Goal: Task Accomplishment & Management: Manage account settings

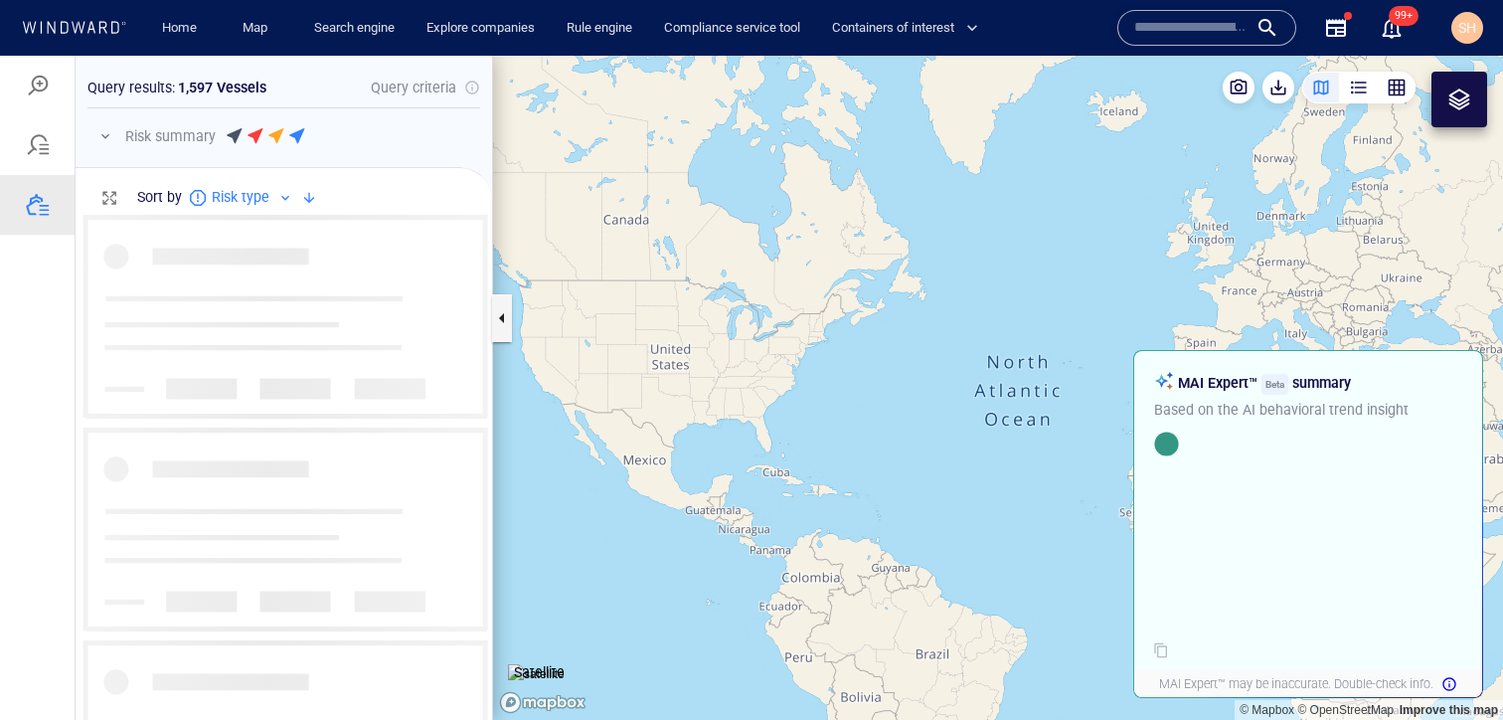
scroll to position [0, 1]
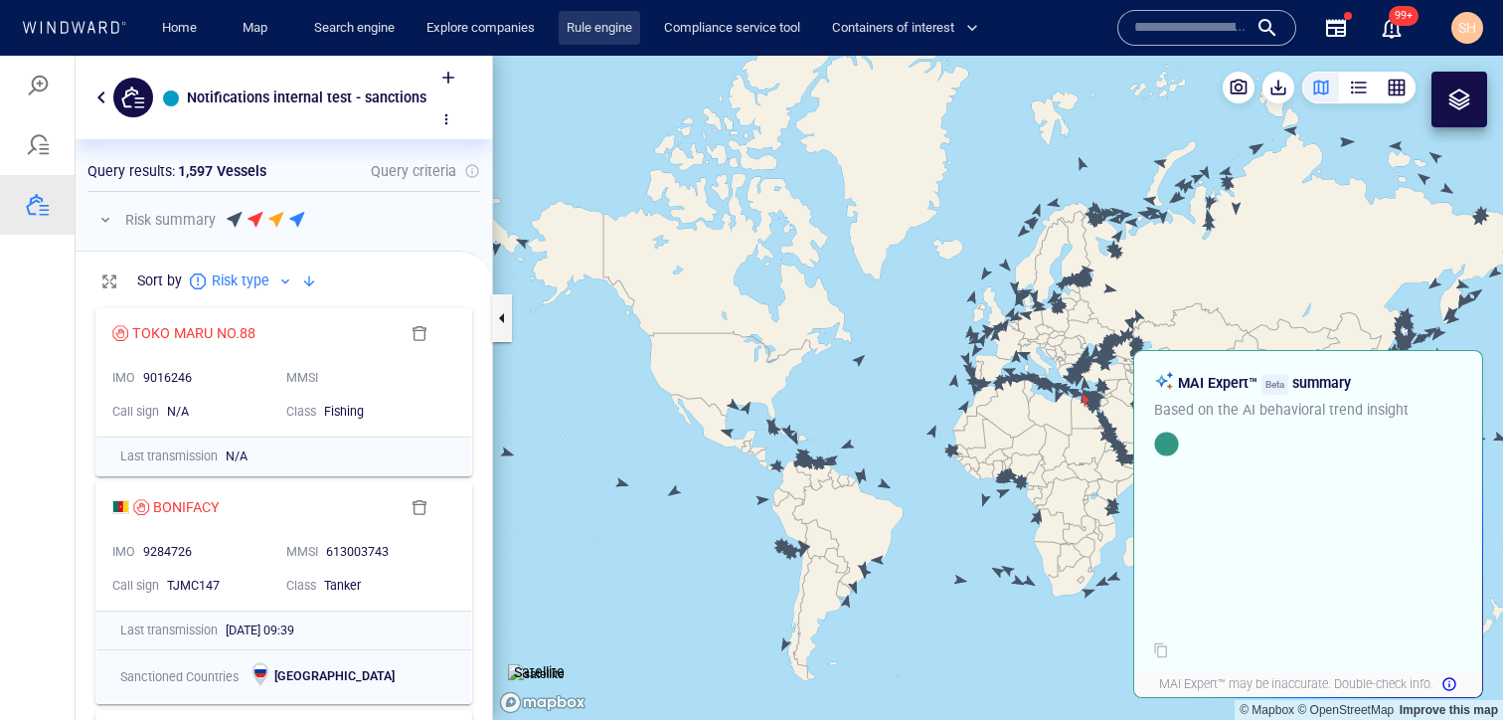
scroll to position [421, 417]
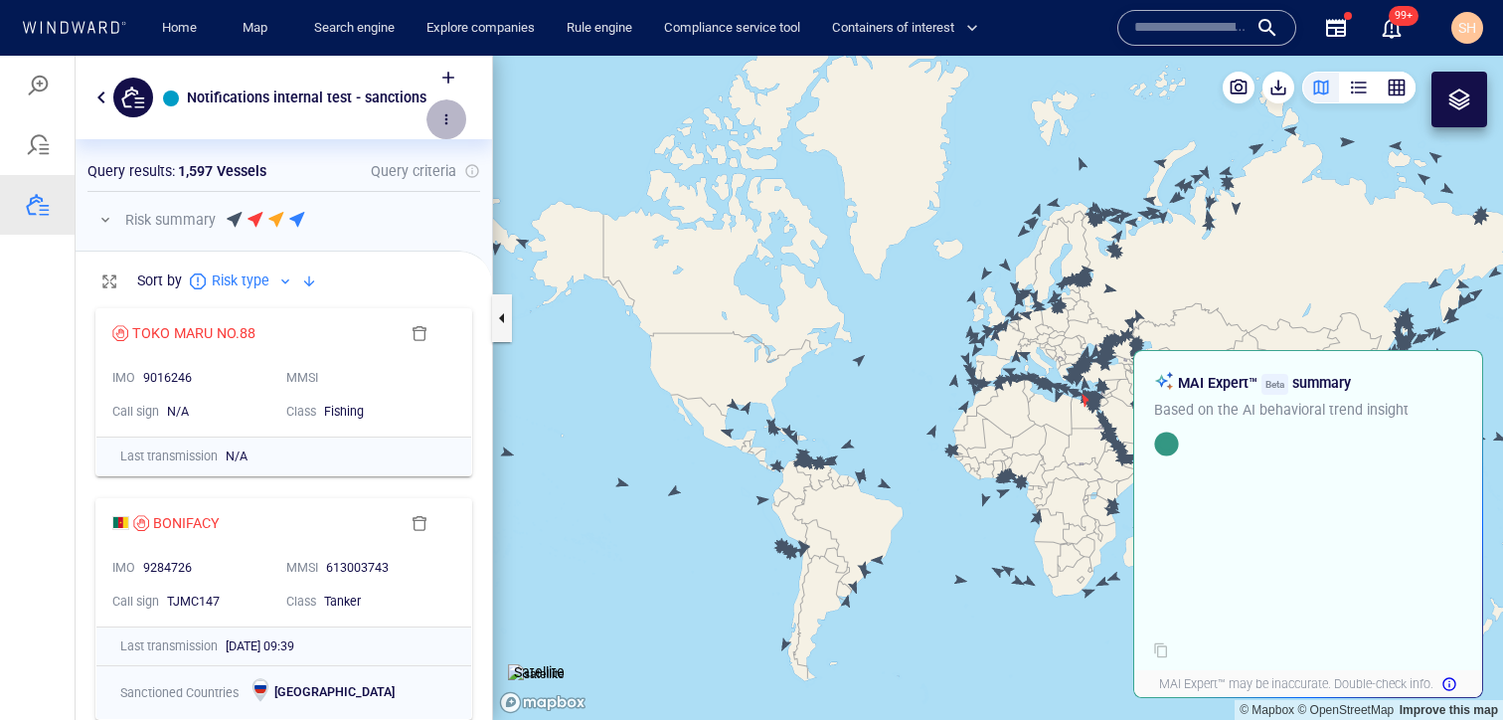
click at [432, 119] on button "button" at bounding box center [446, 119] width 40 height 40
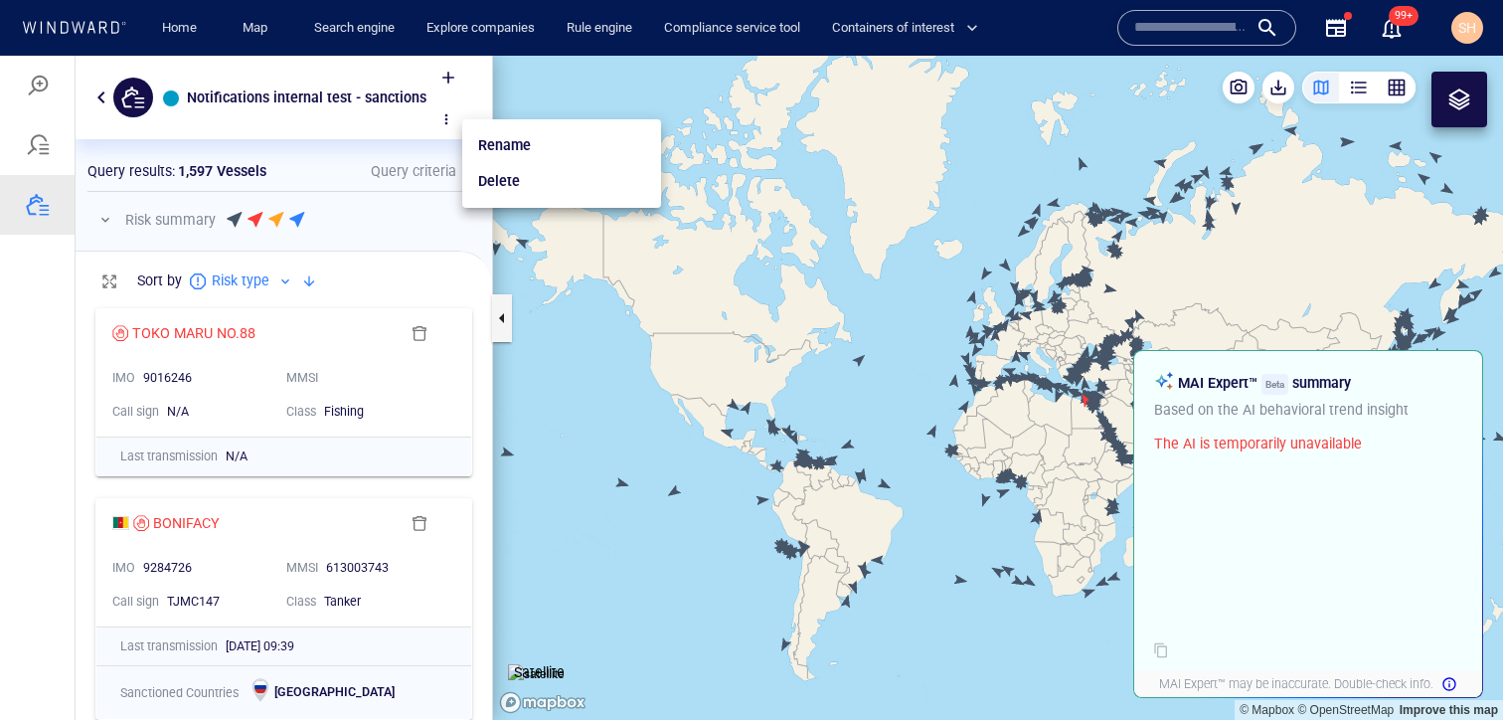
click at [432, 119] on div at bounding box center [751, 388] width 1503 height 664
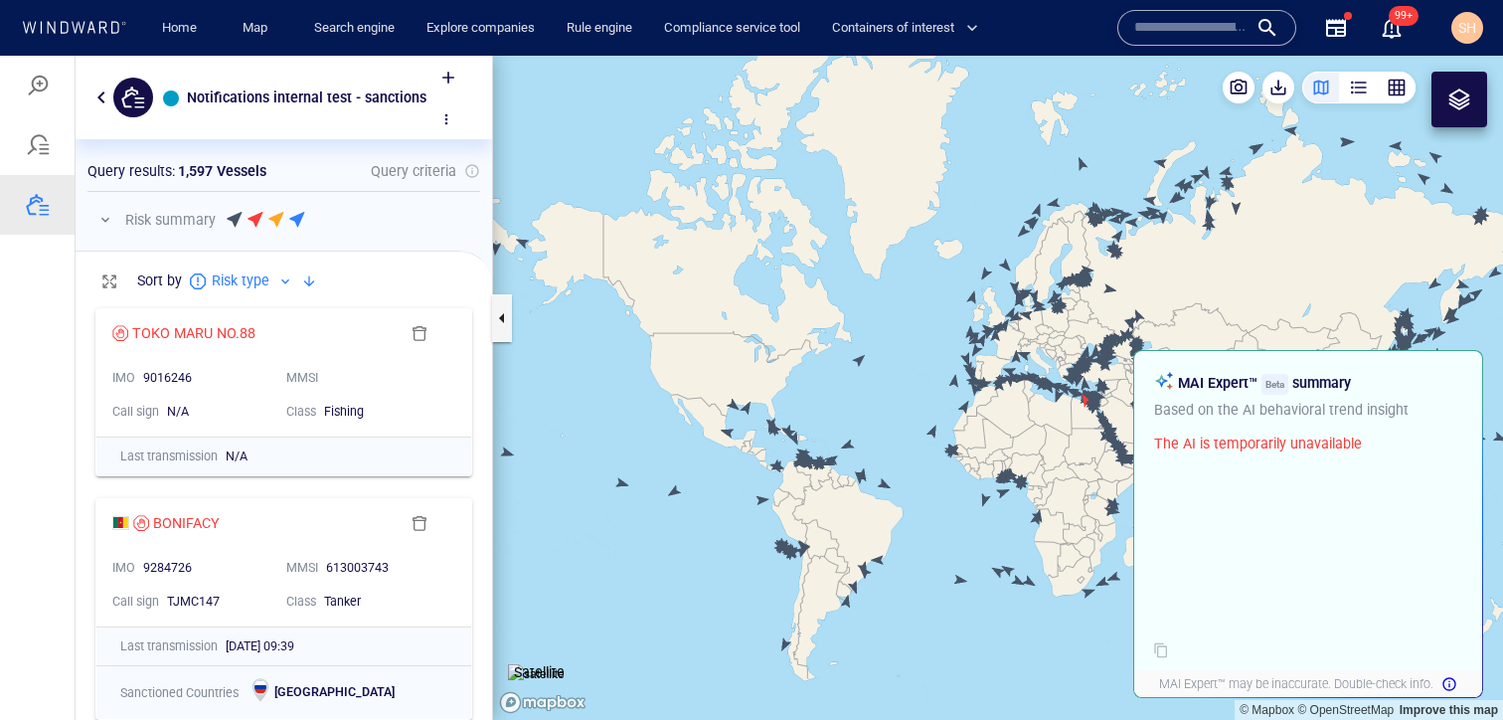
click at [104, 90] on button "button" at bounding box center [101, 97] width 24 height 24
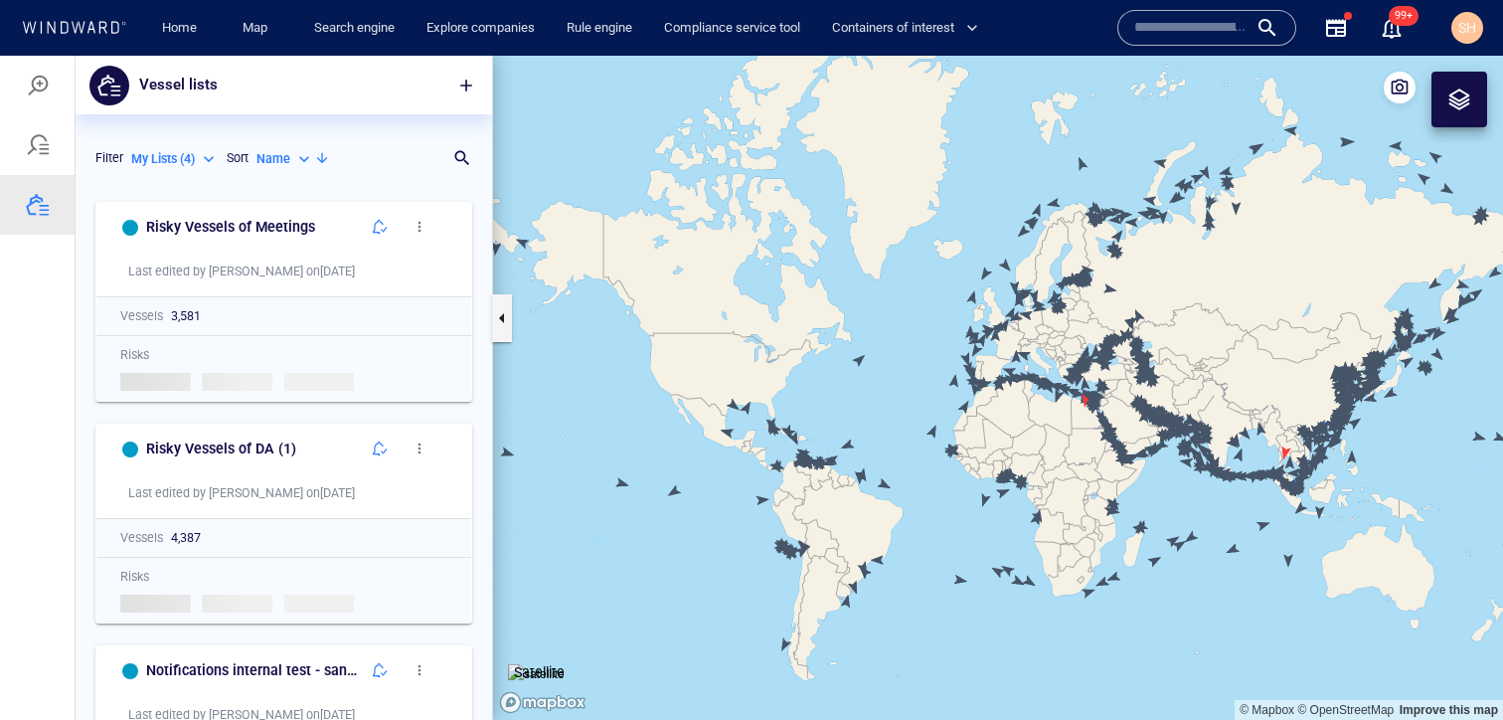
scroll to position [528, 417]
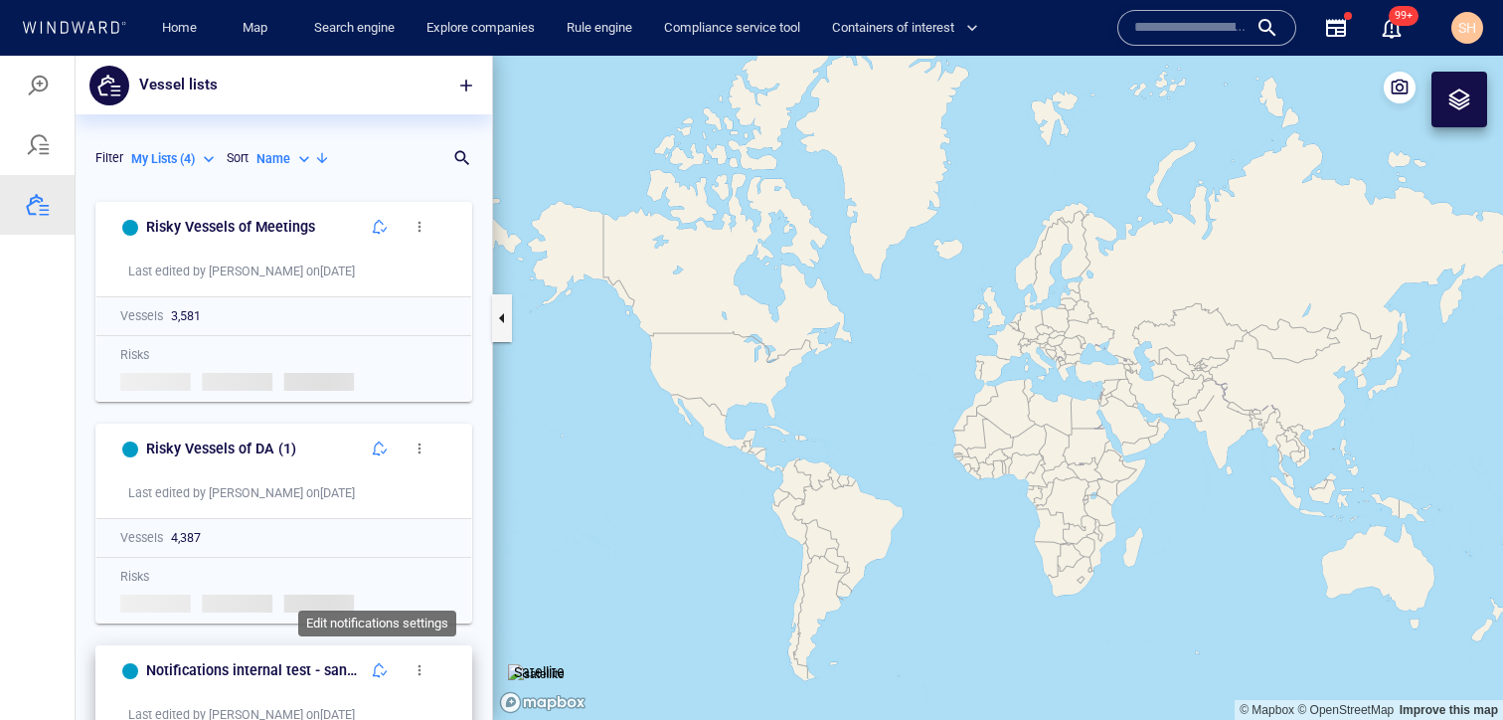
click at [383, 675] on span "button" at bounding box center [380, 670] width 16 height 16
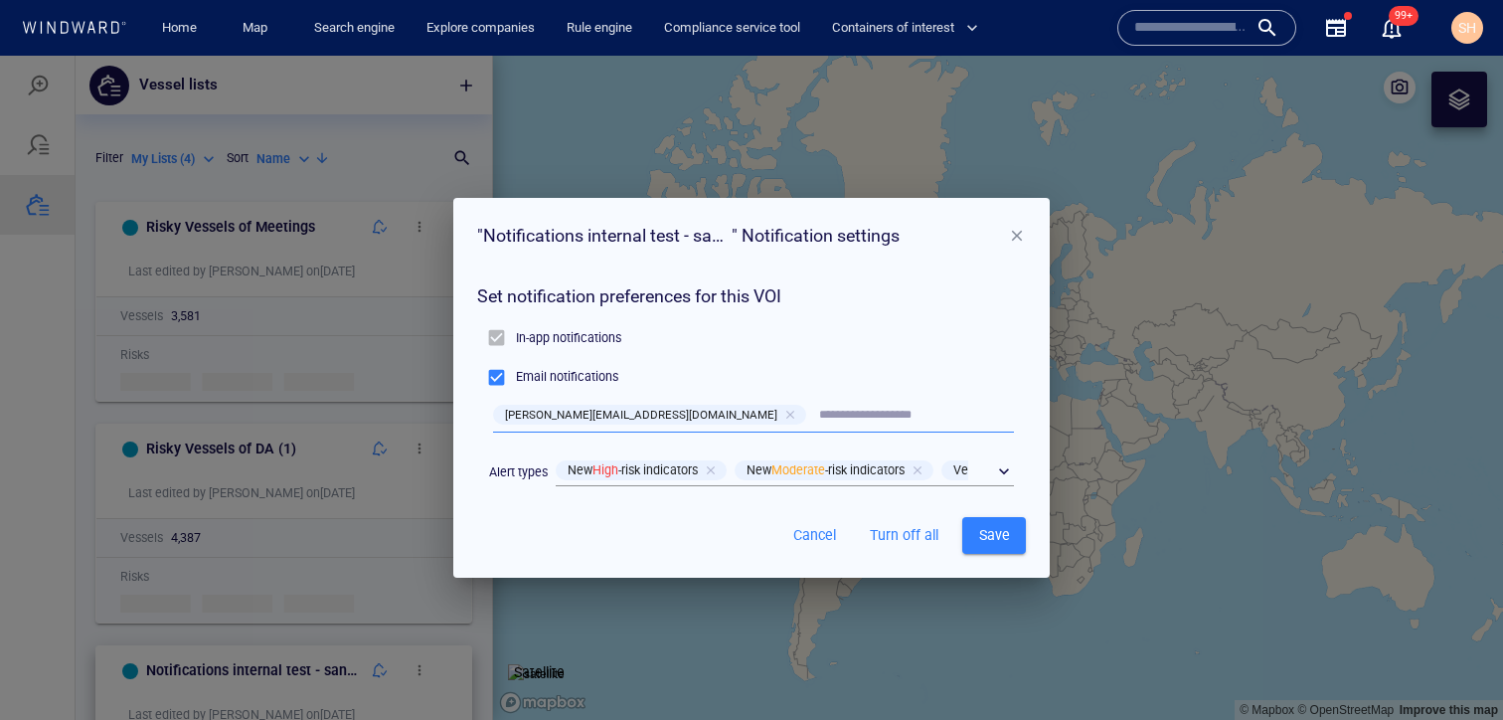
click at [561, 378] on p "Email notifications" at bounding box center [567, 377] width 102 height 18
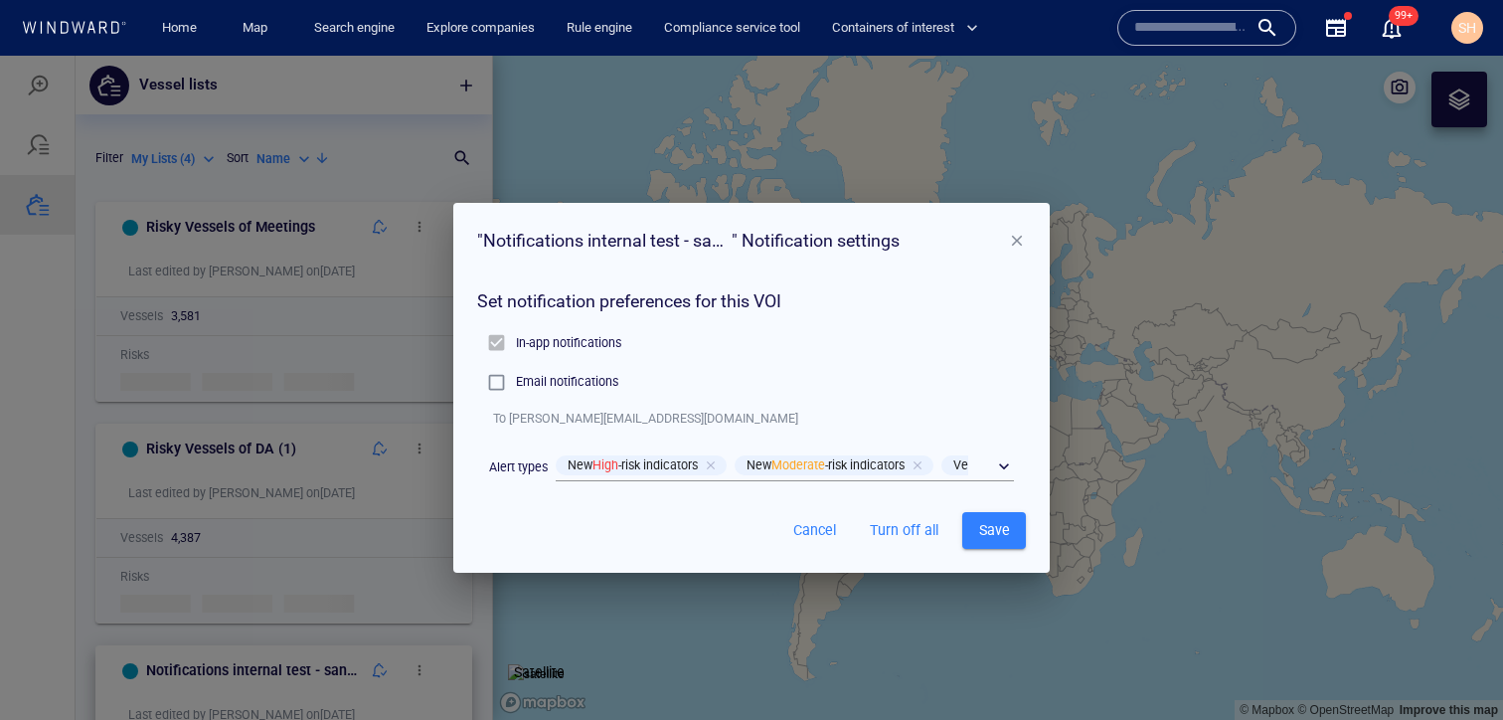
click at [559, 382] on p "Email notifications" at bounding box center [567, 382] width 102 height 18
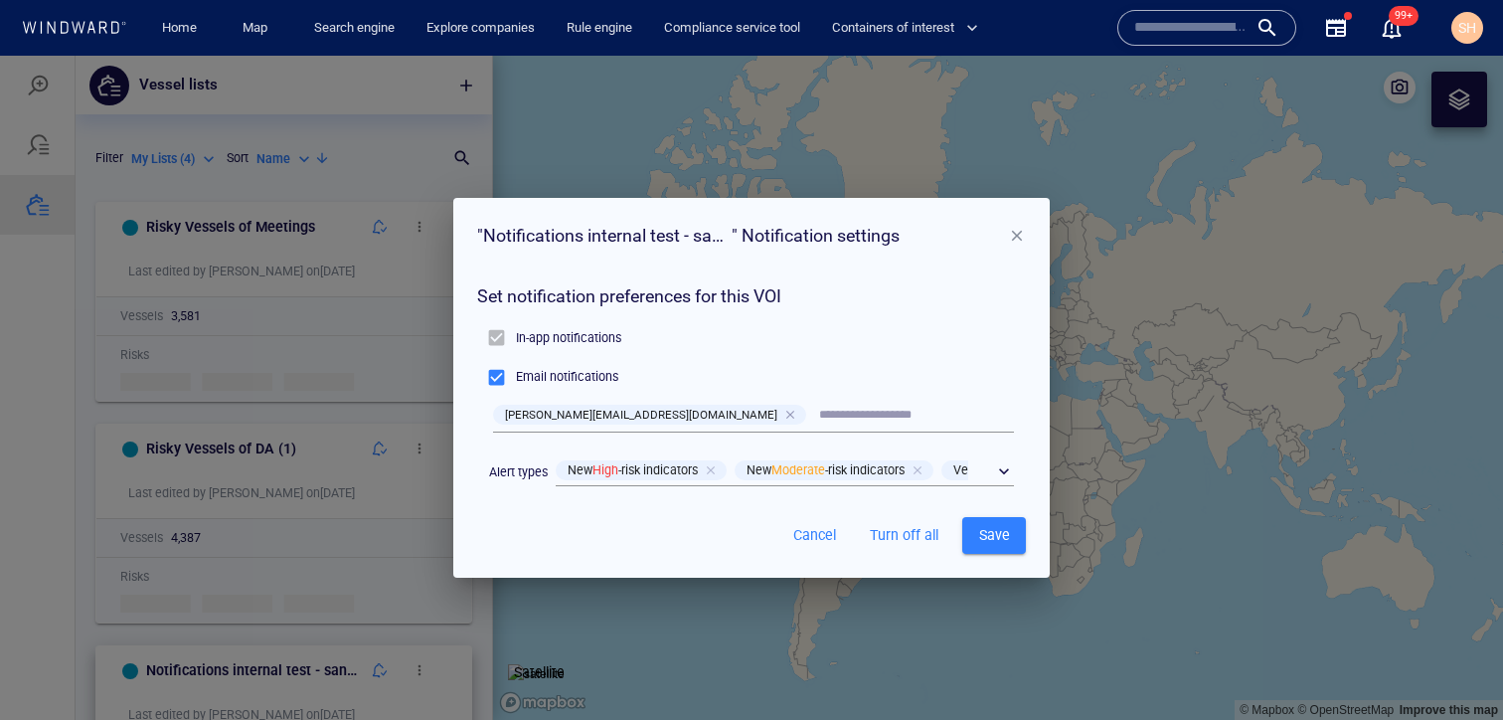
click at [783, 419] on div at bounding box center [792, 415] width 18 height 18
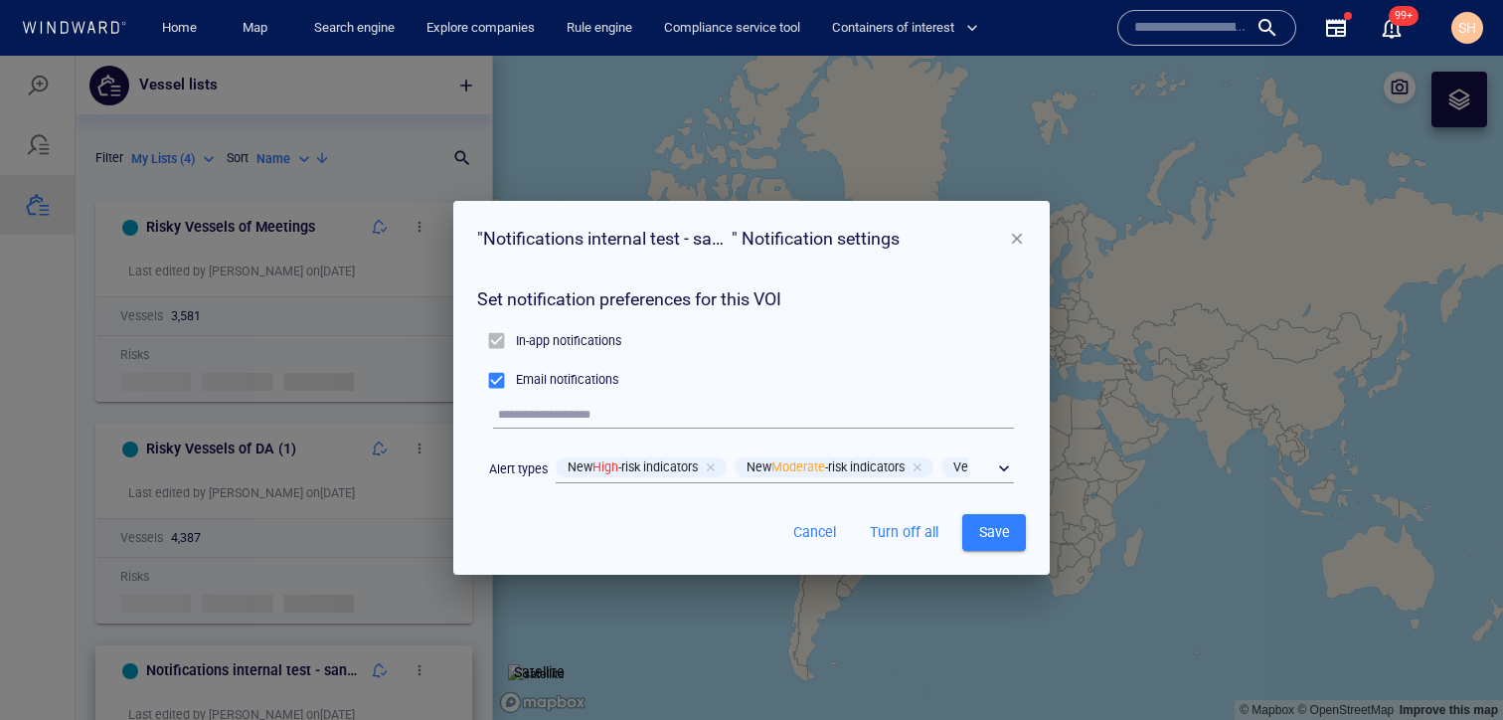
click at [564, 386] on p "Email notifications" at bounding box center [567, 380] width 102 height 18
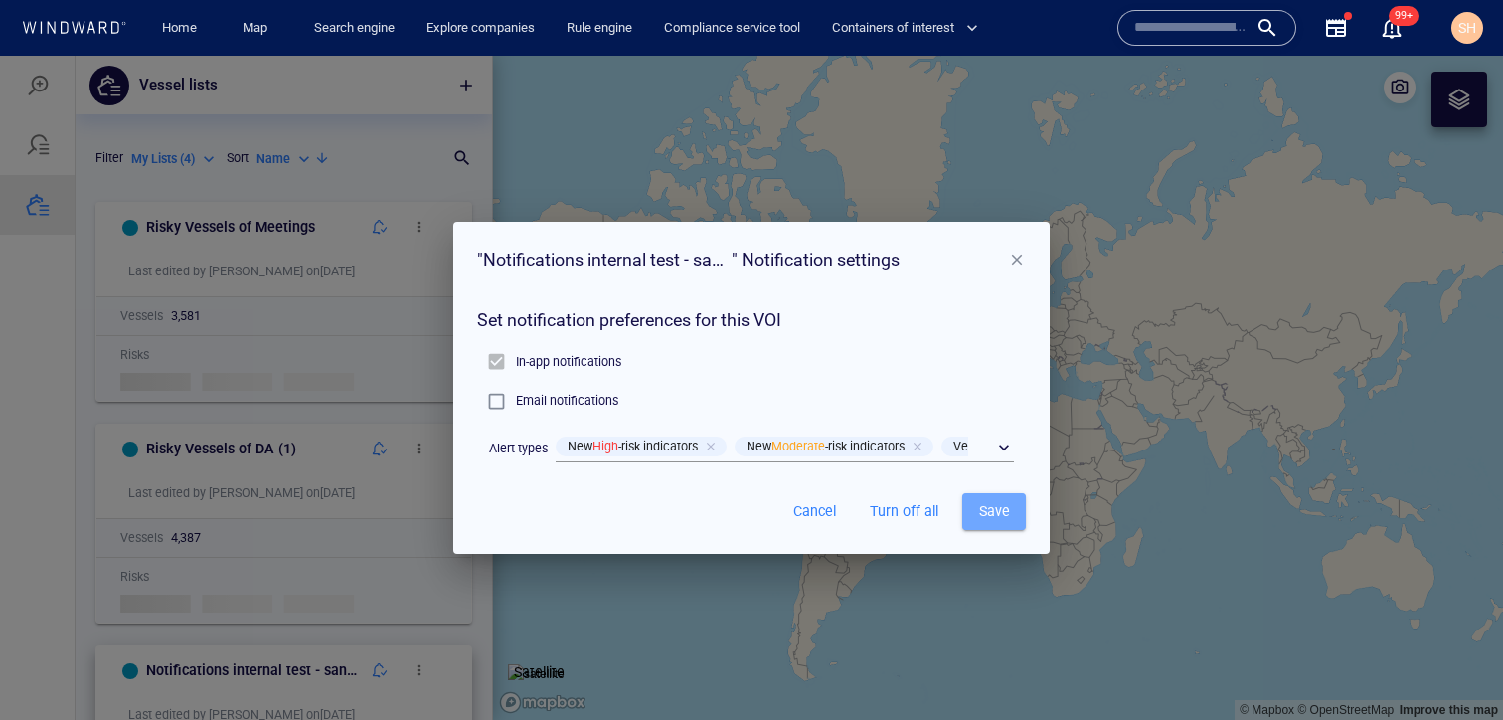
click at [979, 507] on span "Save" at bounding box center [994, 511] width 32 height 25
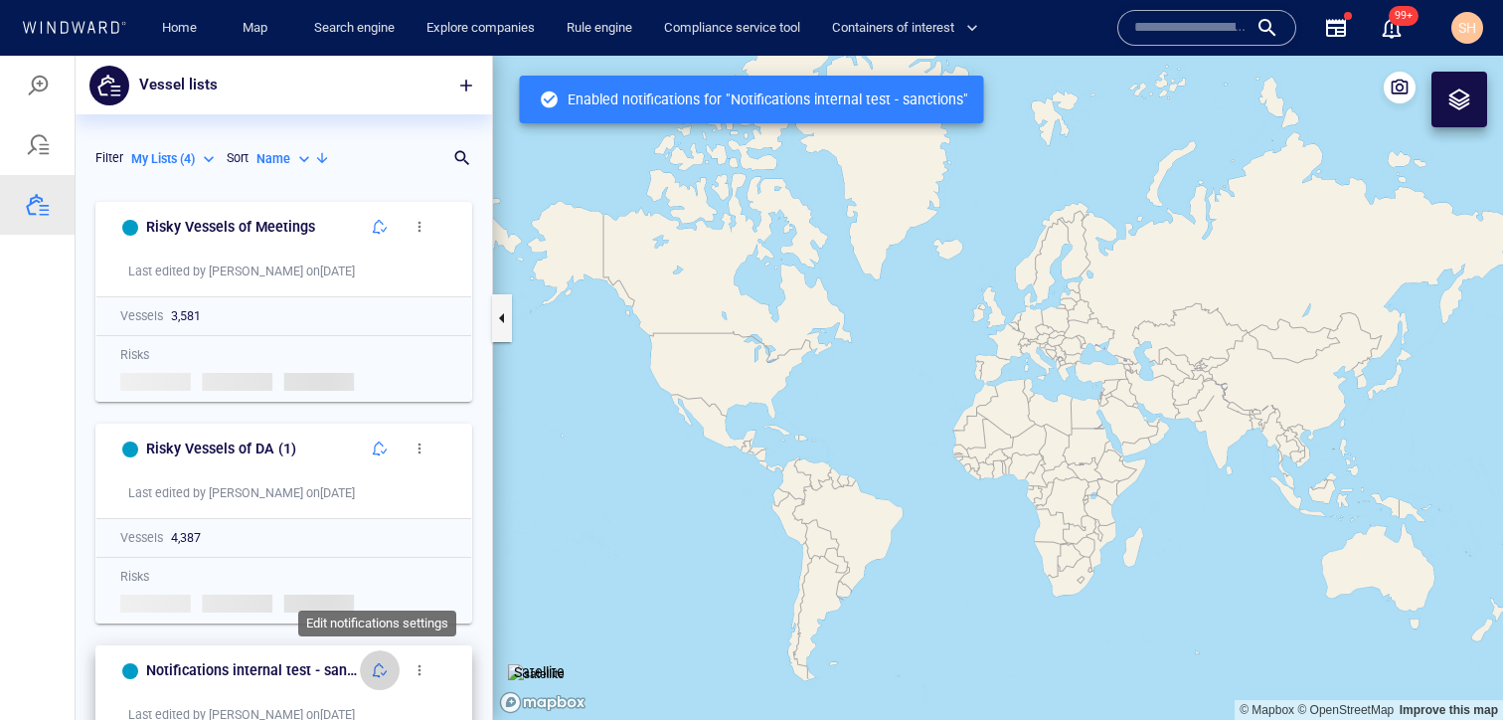
click at [389, 669] on button "button" at bounding box center [380, 670] width 40 height 40
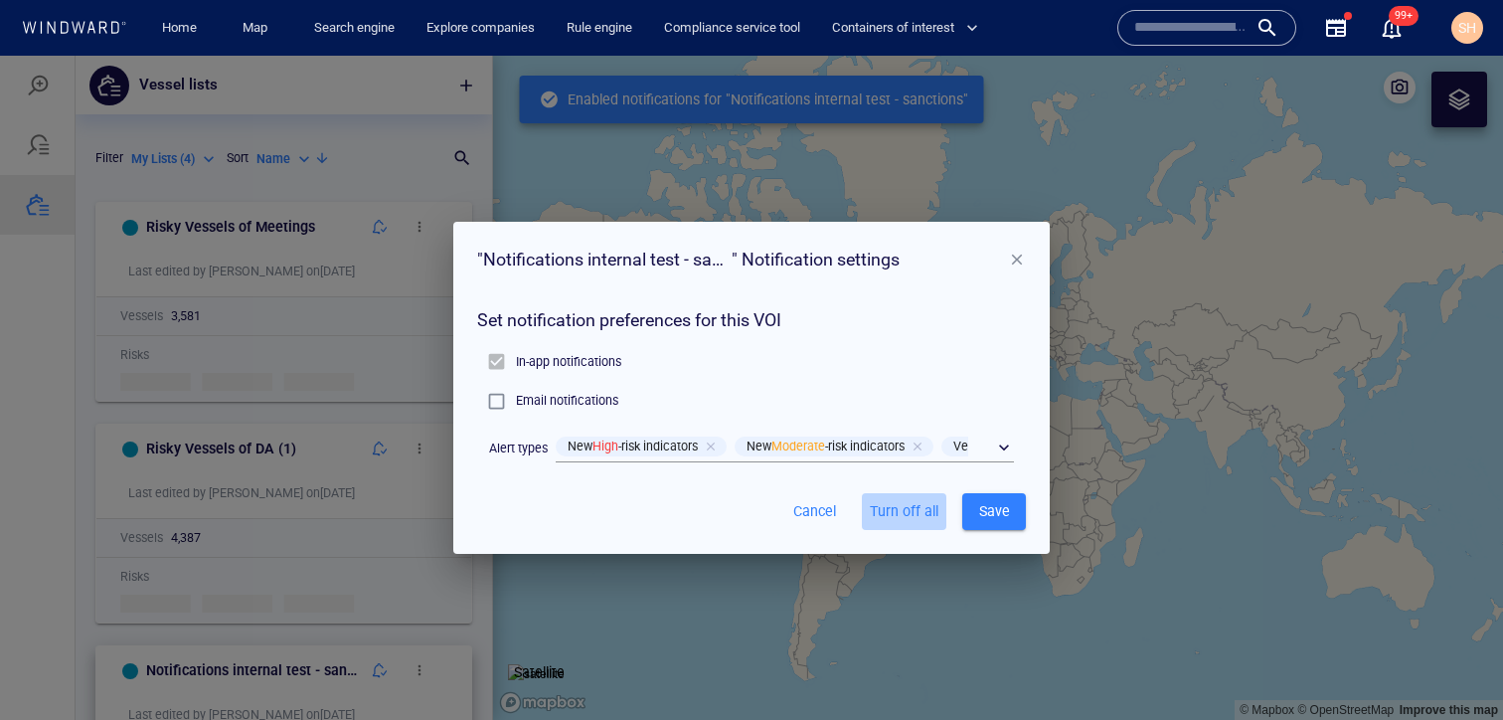
click at [894, 518] on span "Turn off all" at bounding box center [904, 511] width 69 height 25
